Goal: Task Accomplishment & Management: Manage account settings

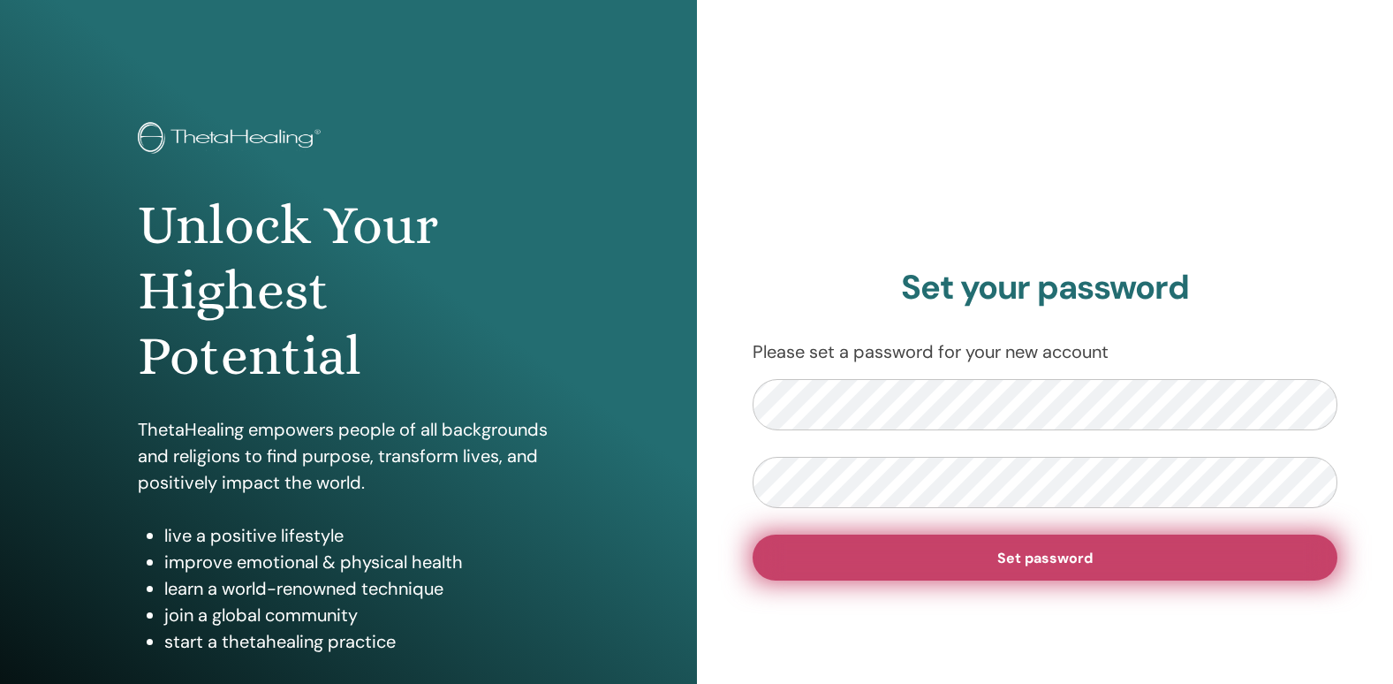
click at [1006, 558] on span "Set password" at bounding box center [1044, 558] width 95 height 19
click at [1028, 561] on span "Set password" at bounding box center [1044, 558] width 95 height 19
